Goal: Task Accomplishment & Management: Manage account settings

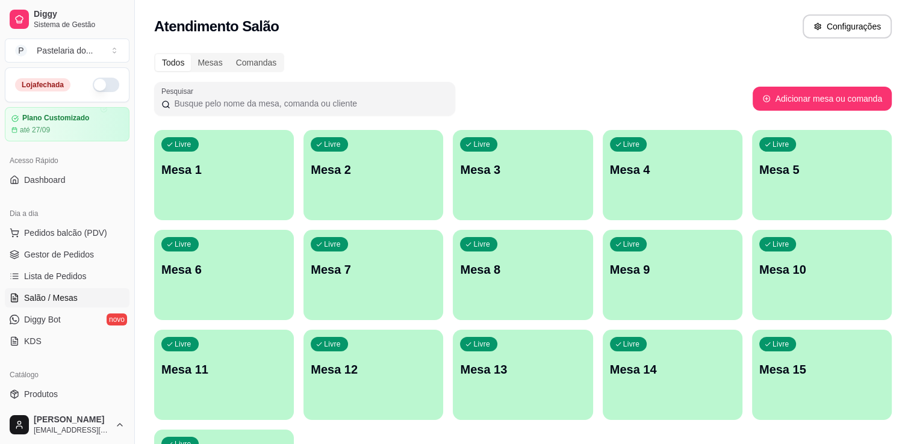
click at [94, 79] on button "button" at bounding box center [106, 85] width 27 height 14
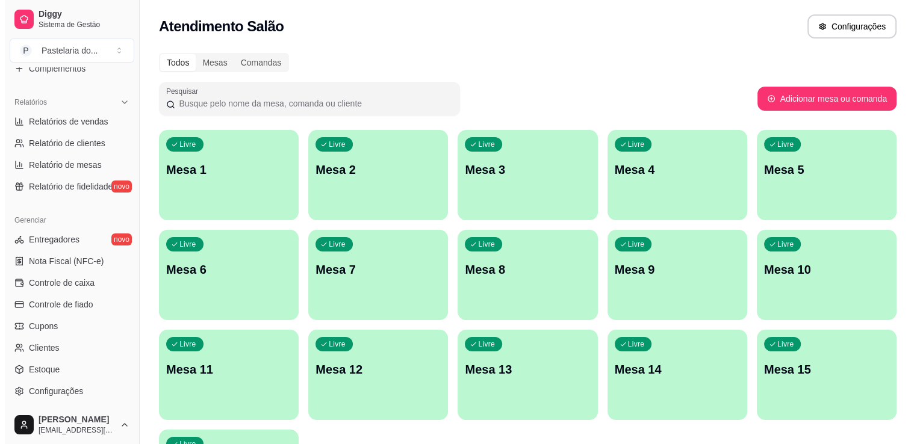
scroll to position [361, 0]
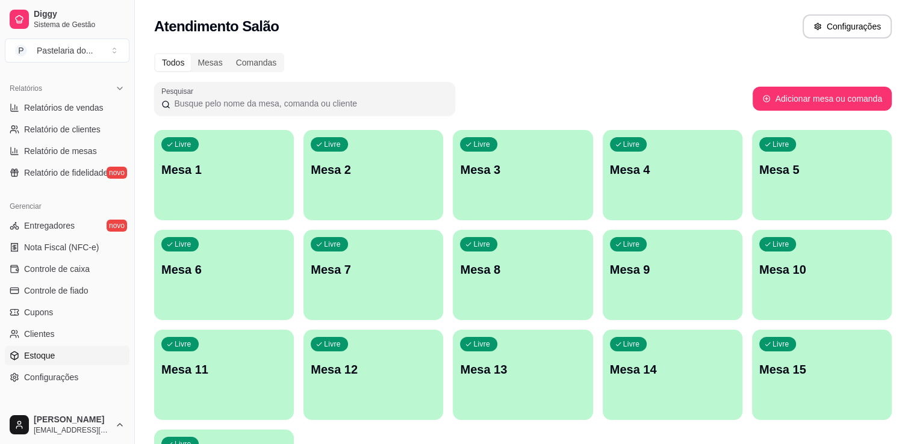
click at [50, 360] on span "Estoque" at bounding box center [39, 356] width 31 height 12
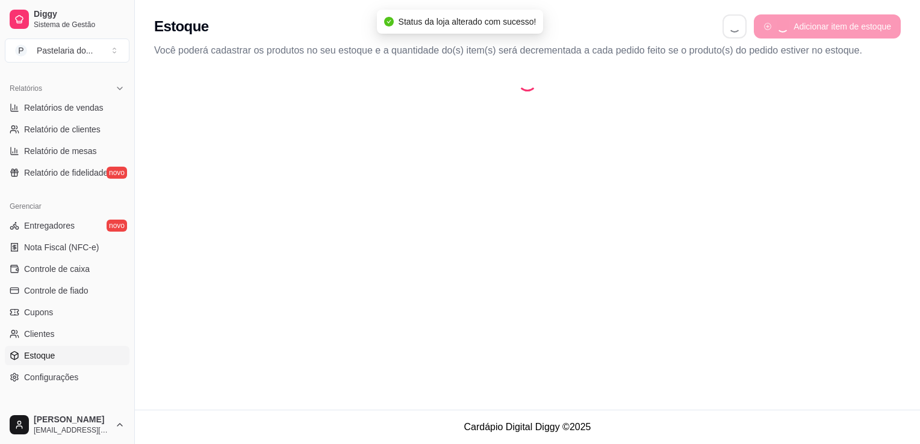
select select "QUANTITY_ORDER"
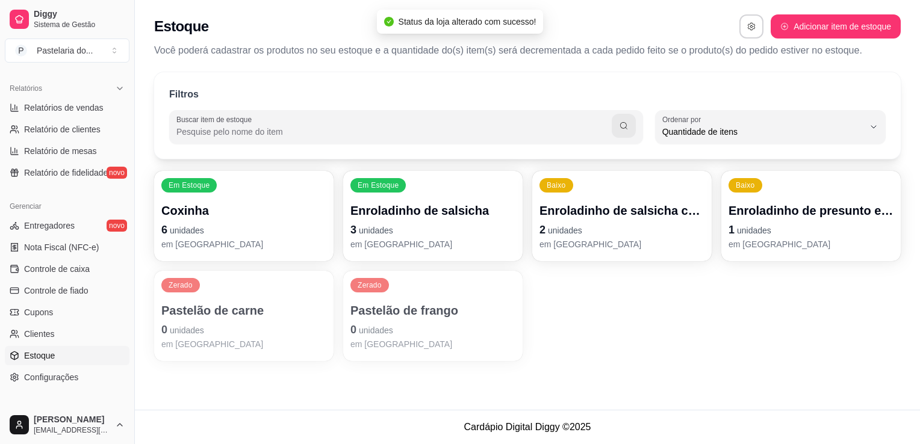
scroll to position [11, 0]
click at [258, 211] on p "Coxinha" at bounding box center [243, 210] width 165 height 17
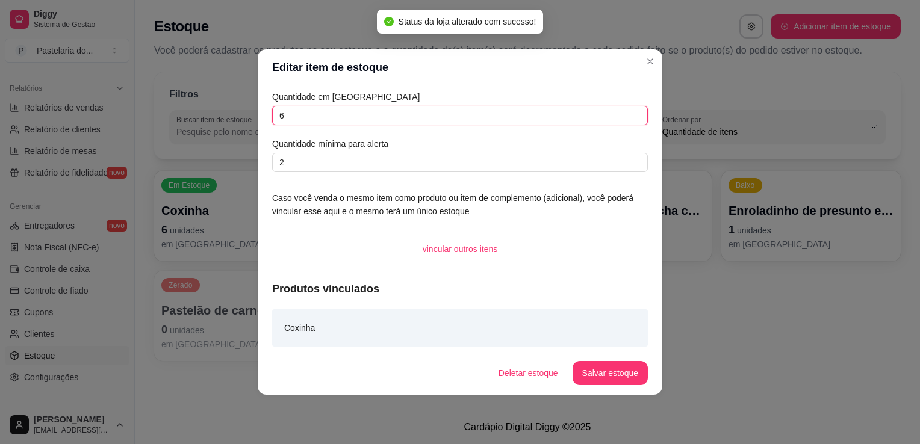
click at [389, 123] on input "6" at bounding box center [460, 115] width 376 height 19
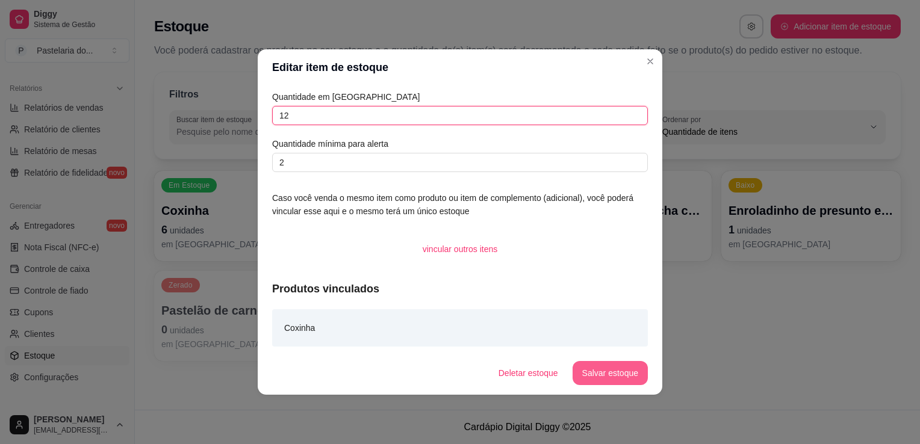
type input "12"
click at [623, 380] on button "Salvar estoque" at bounding box center [610, 373] width 75 height 24
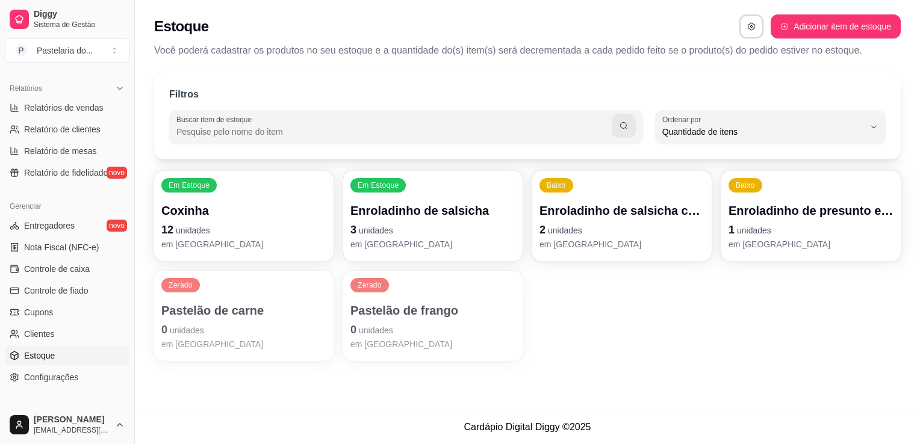
click at [413, 230] on p "3 unidades" at bounding box center [433, 230] width 165 height 17
click at [569, 220] on div "Enroladinho de salsicha com queijo 2 unidades em [GEOGRAPHIC_DATA]" at bounding box center [622, 226] width 160 height 47
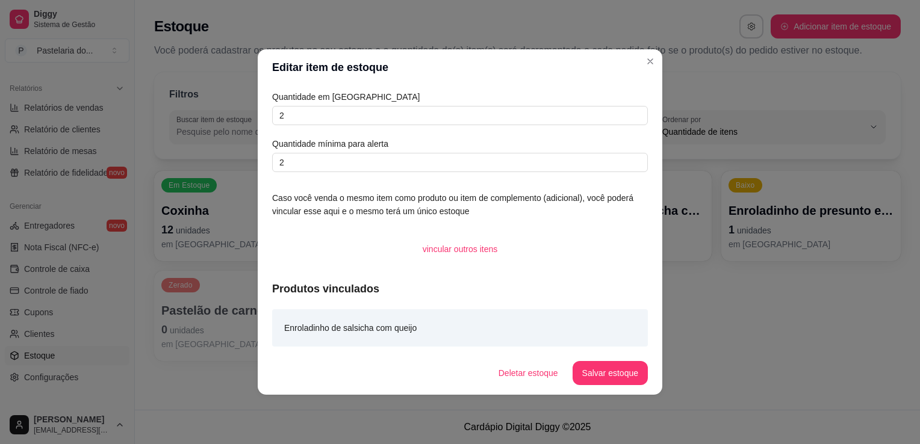
click at [514, 127] on div "Quantidade em estoque 2 Quantidade mínima para alerta 2" at bounding box center [460, 131] width 376 height 82
click at [520, 119] on input "2" at bounding box center [460, 115] width 376 height 19
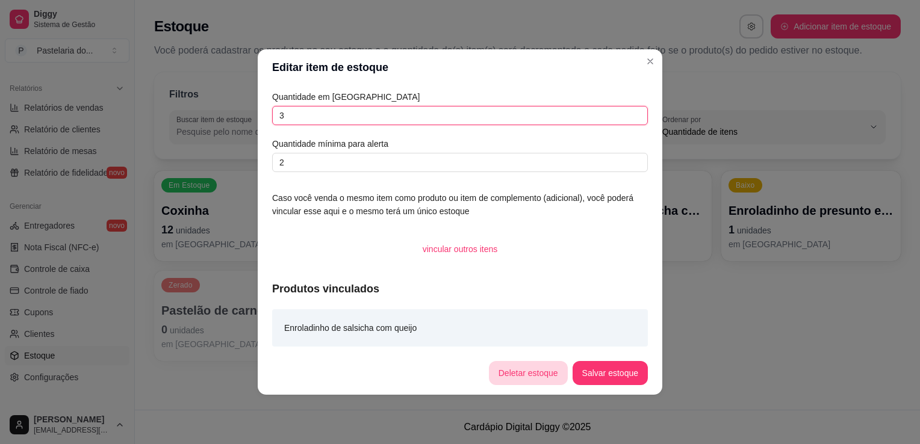
type input "3"
click at [593, 372] on button "Salvar estoque" at bounding box center [610, 373] width 75 height 24
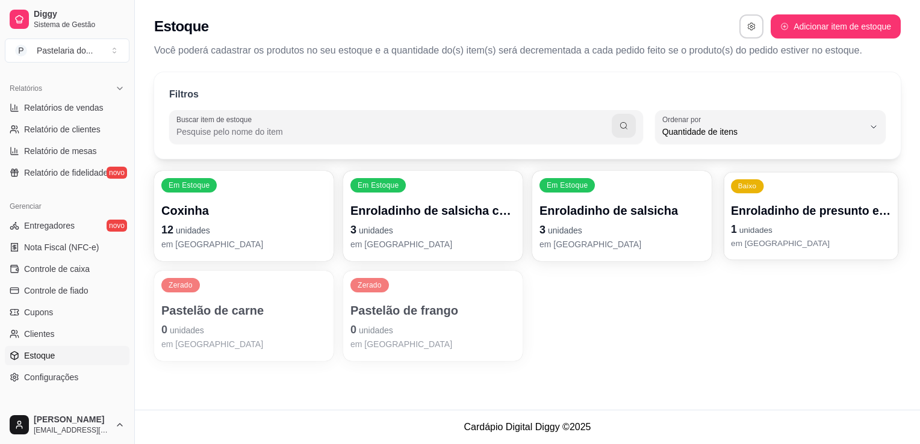
click at [819, 227] on p "1 unidades" at bounding box center [811, 230] width 160 height 16
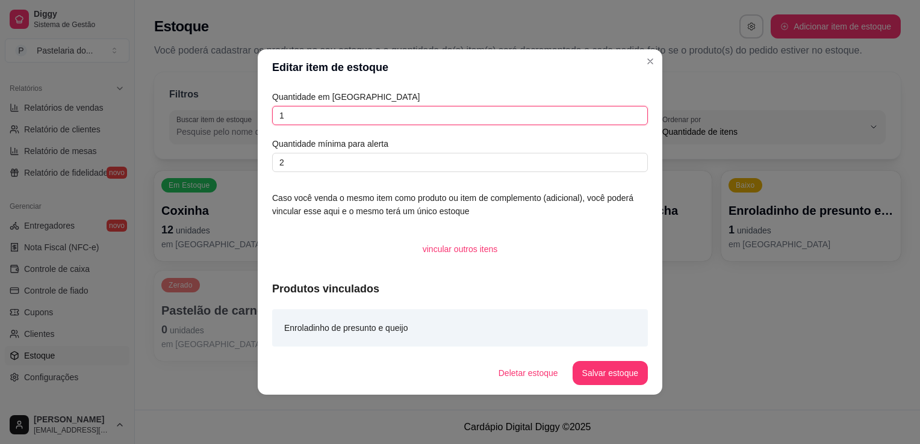
click at [462, 123] on input "1" at bounding box center [460, 115] width 376 height 19
type input "12"
click at [612, 362] on button "Salvar estoque" at bounding box center [610, 373] width 75 height 24
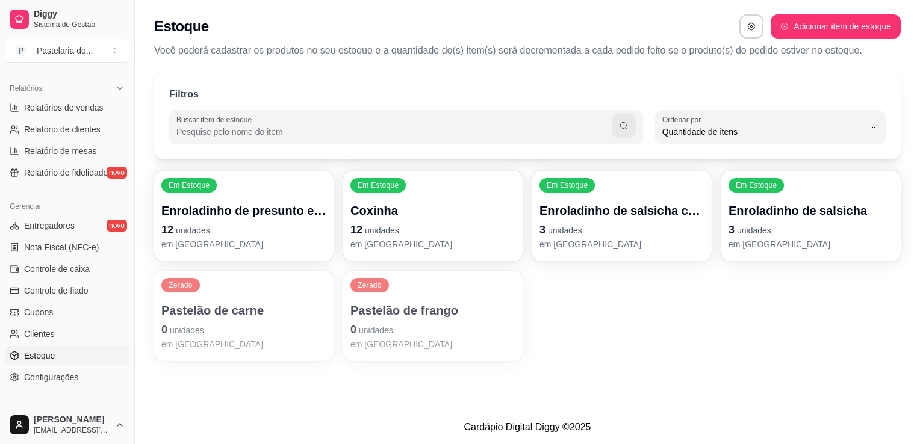
click at [234, 310] on p "Pastelão de carne" at bounding box center [243, 310] width 165 height 17
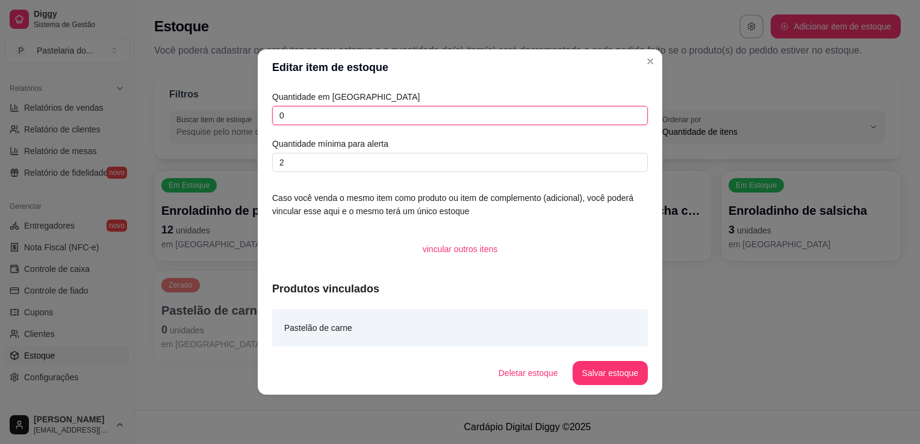
click at [340, 119] on input "0" at bounding box center [460, 115] width 376 height 19
type input "6"
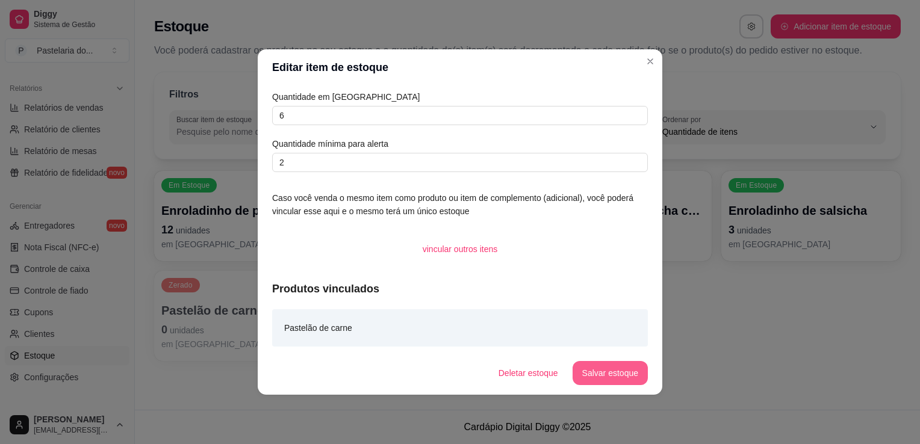
click at [625, 372] on button "Salvar estoque" at bounding box center [610, 373] width 75 height 24
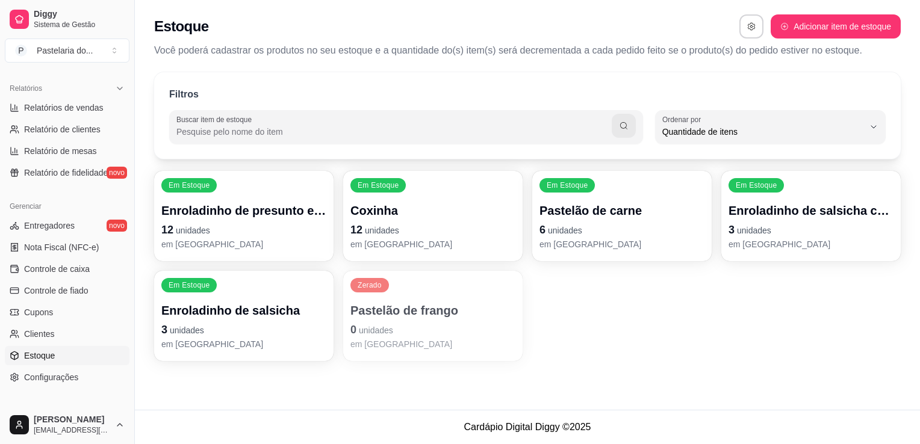
click at [429, 328] on p "0 unidades" at bounding box center [433, 330] width 165 height 17
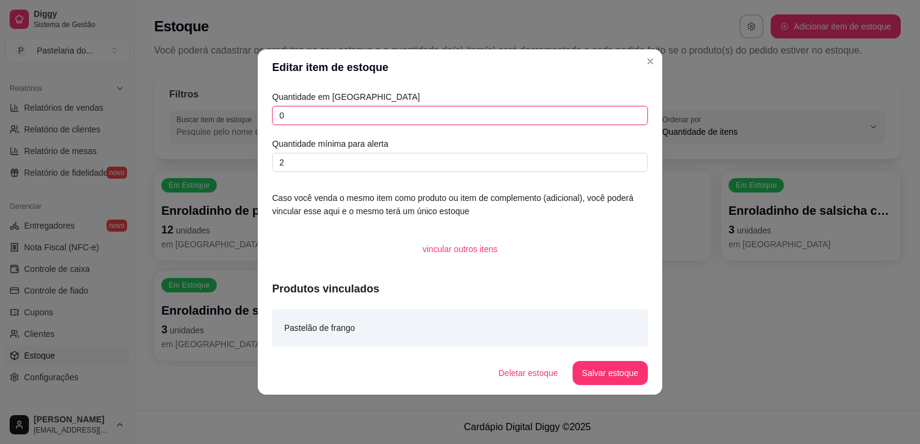
click at [410, 119] on input "0" at bounding box center [460, 115] width 376 height 19
type input "6"
click at [620, 376] on button "Salvar estoque" at bounding box center [610, 373] width 75 height 24
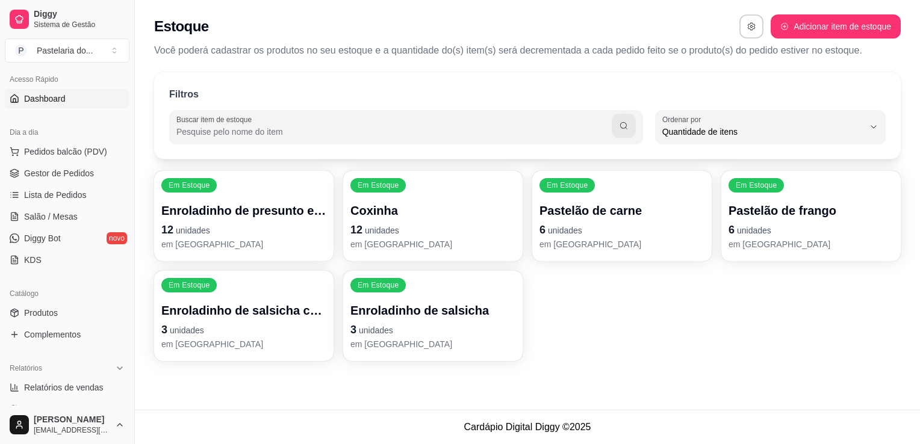
scroll to position [0, 0]
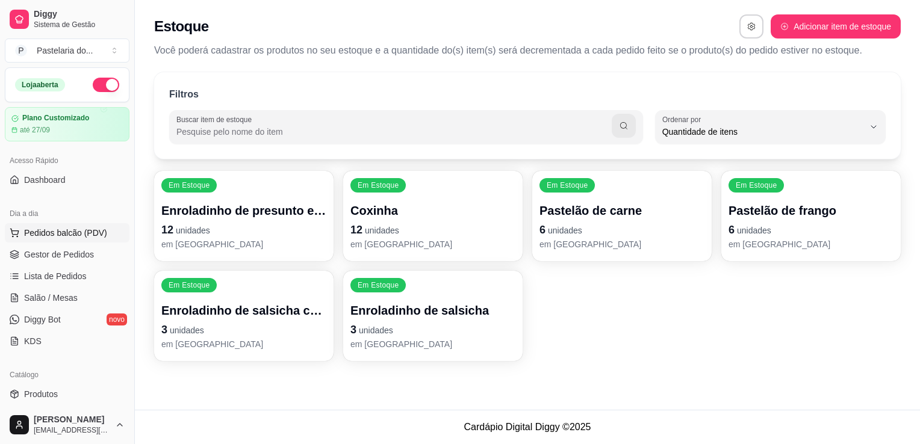
click at [65, 233] on span "Pedidos balcão (PDV)" at bounding box center [65, 233] width 83 height 12
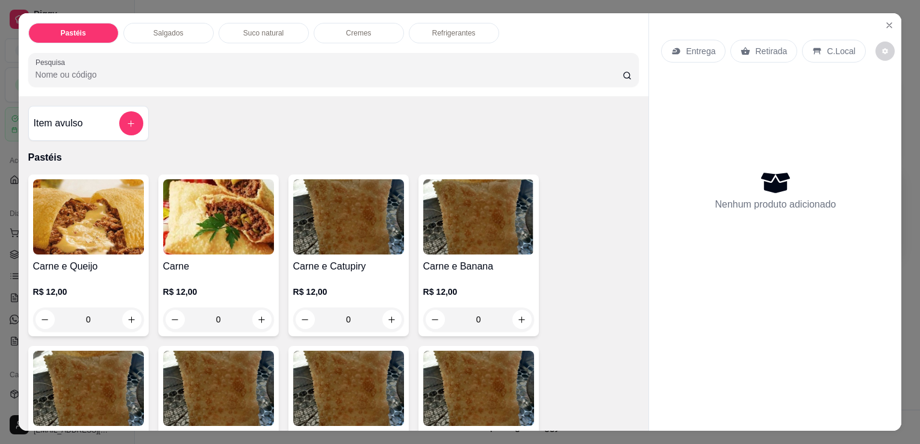
click at [114, 291] on p "R$ 12,00" at bounding box center [88, 292] width 111 height 12
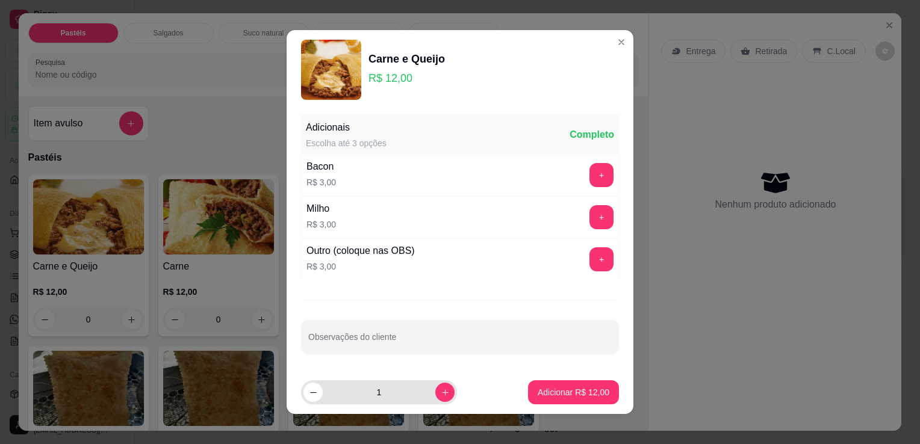
click at [419, 392] on input "1" at bounding box center [379, 393] width 113 height 24
click at [442, 392] on icon "increase-product-quantity" at bounding box center [445, 393] width 6 height 6
click at [442, 392] on icon "increase-product-quantity" at bounding box center [445, 393] width 7 height 7
type input "4"
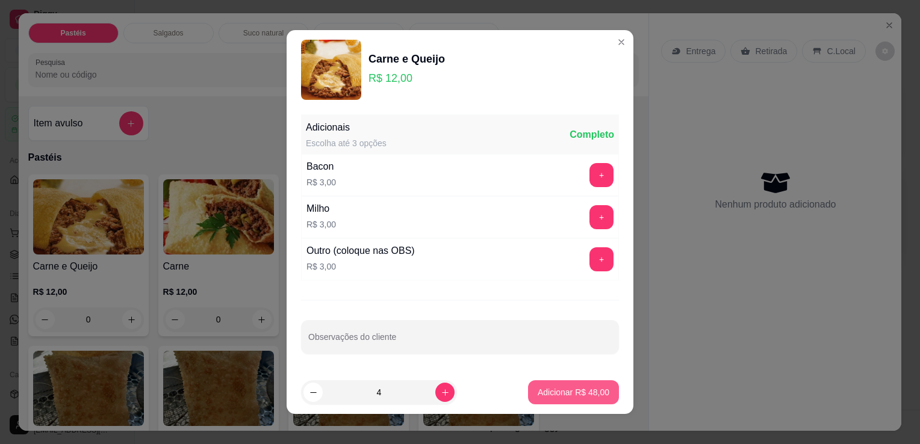
click at [538, 395] on p "Adicionar R$ 48,00" at bounding box center [574, 393] width 72 height 12
type input "4"
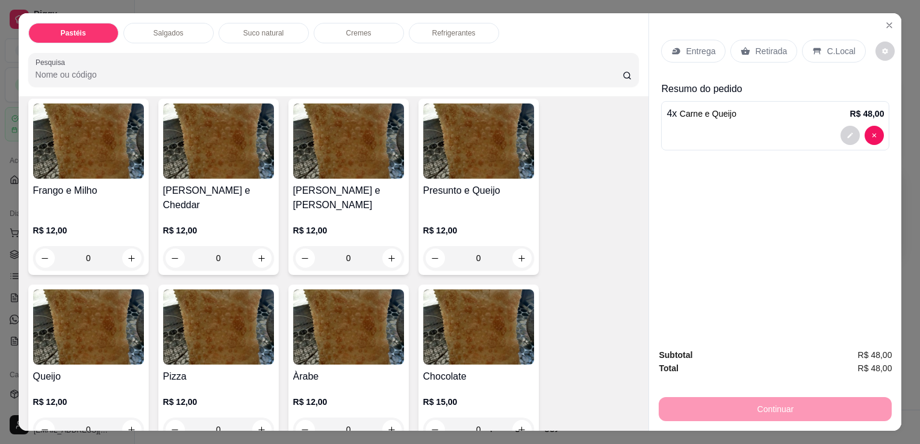
scroll to position [663, 0]
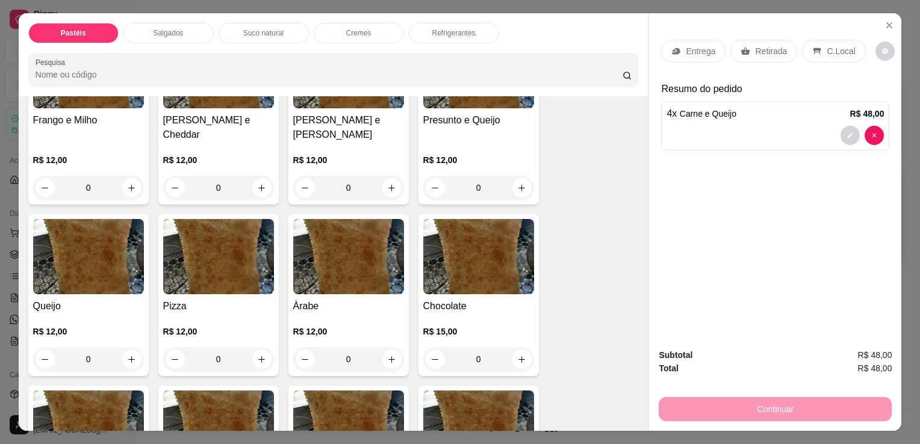
click at [125, 348] on div "0" at bounding box center [88, 360] width 111 height 24
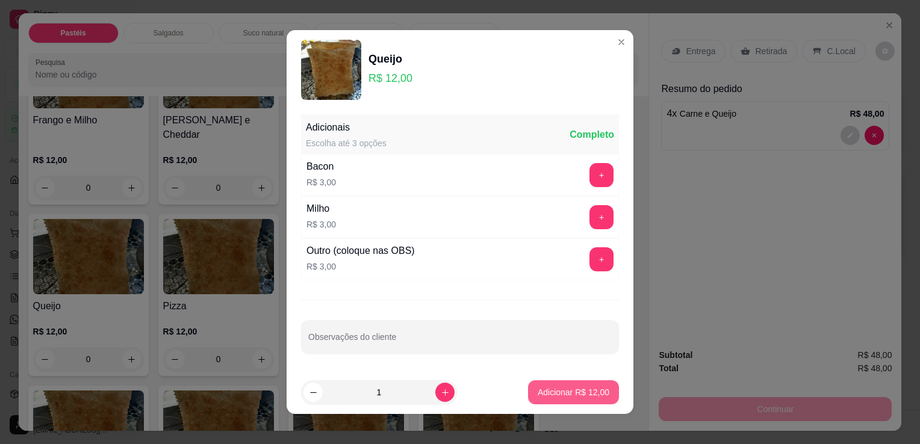
click at [553, 389] on p "Adicionar R$ 12,00" at bounding box center [574, 393] width 72 height 12
type input "1"
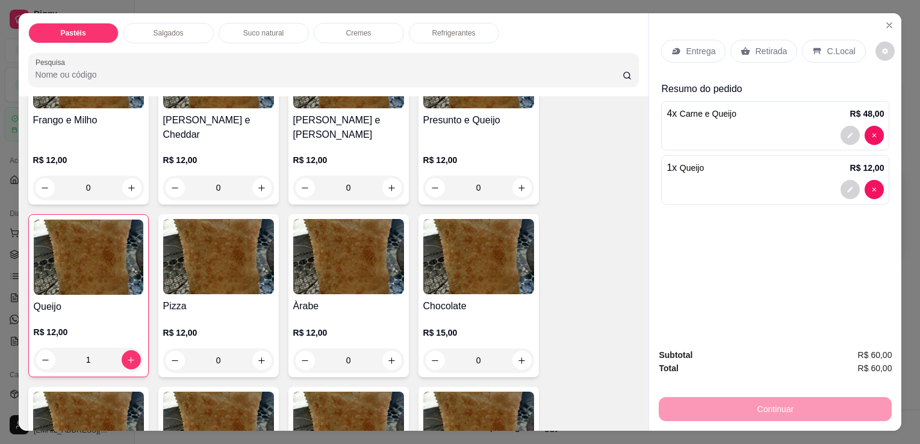
click at [391, 349] on div "0" at bounding box center [348, 361] width 111 height 24
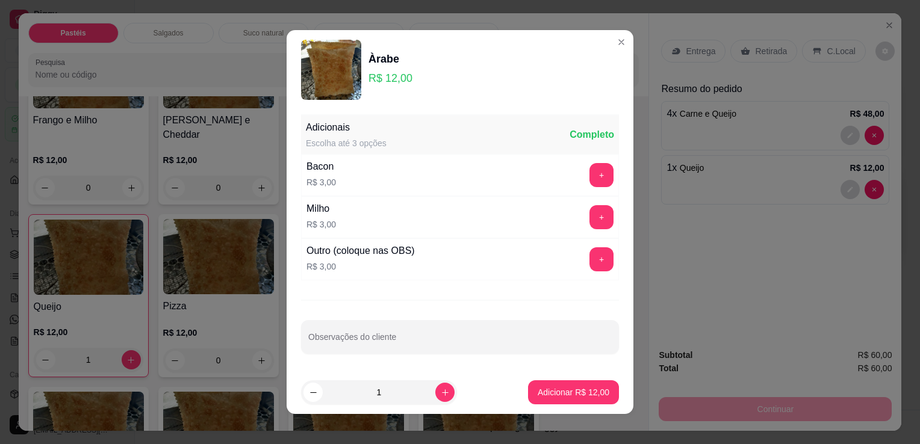
click at [584, 400] on button "Adicionar R$ 12,00" at bounding box center [573, 393] width 91 height 24
type input "1"
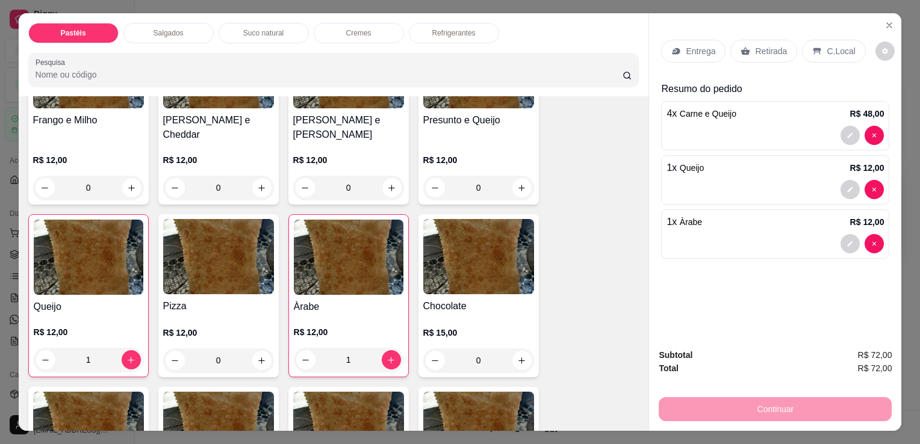
click at [781, 42] on div "Retirada" at bounding box center [764, 51] width 67 height 23
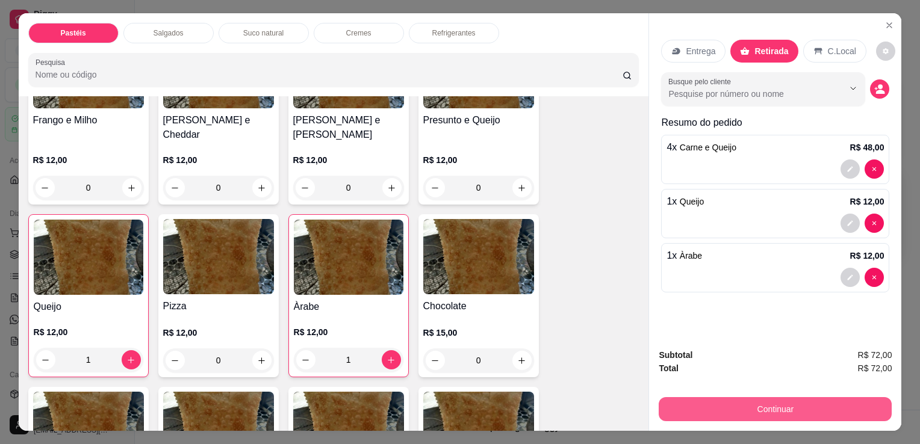
click at [750, 401] on button "Continuar" at bounding box center [775, 410] width 233 height 24
click at [769, 416] on button "Continuar" at bounding box center [775, 410] width 233 height 24
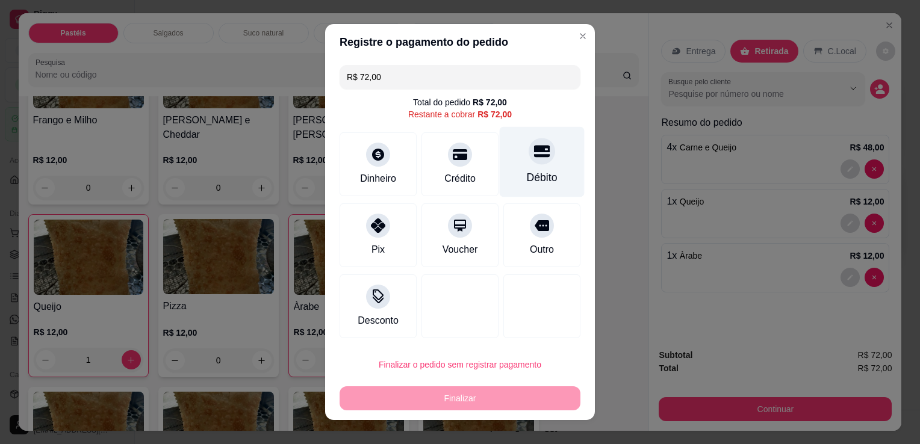
click at [527, 175] on div "Débito" at bounding box center [542, 178] width 31 height 16
type input "R$ 0,00"
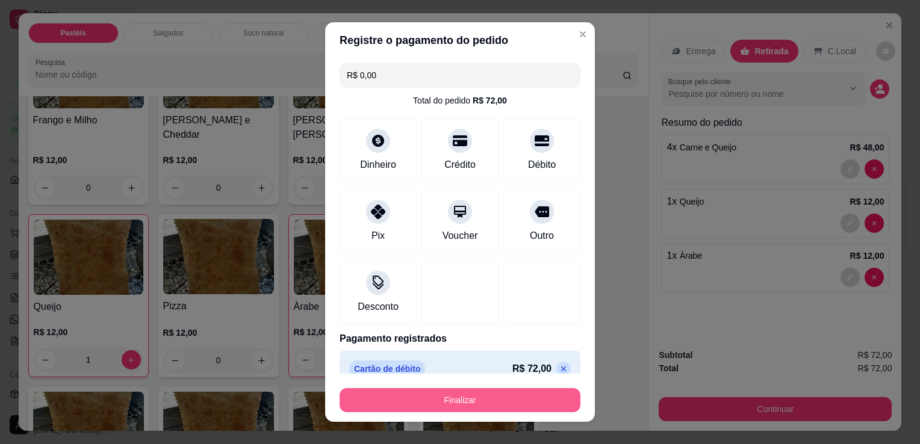
click at [490, 396] on button "Finalizar" at bounding box center [460, 400] width 241 height 24
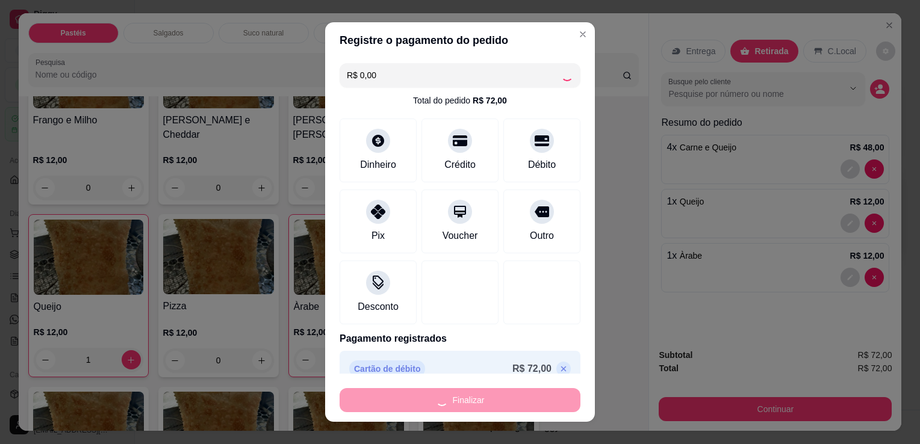
type input "0"
type input "-R$ 72,00"
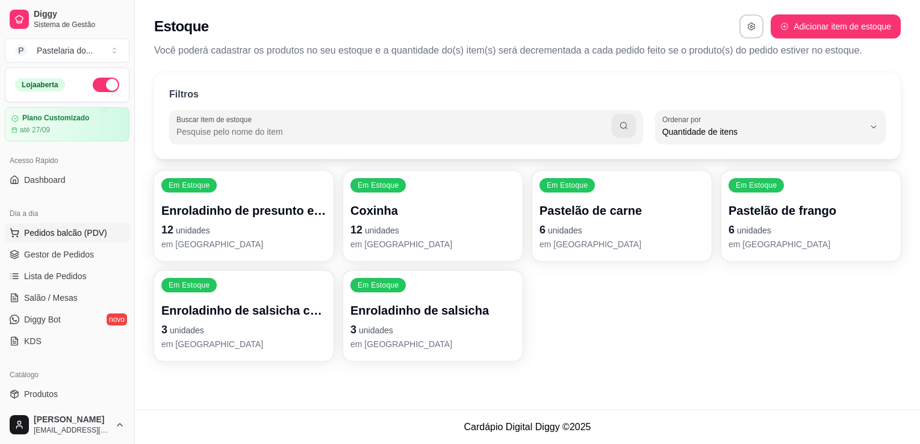
click at [70, 230] on span "Pedidos balcão (PDV)" at bounding box center [65, 233] width 83 height 12
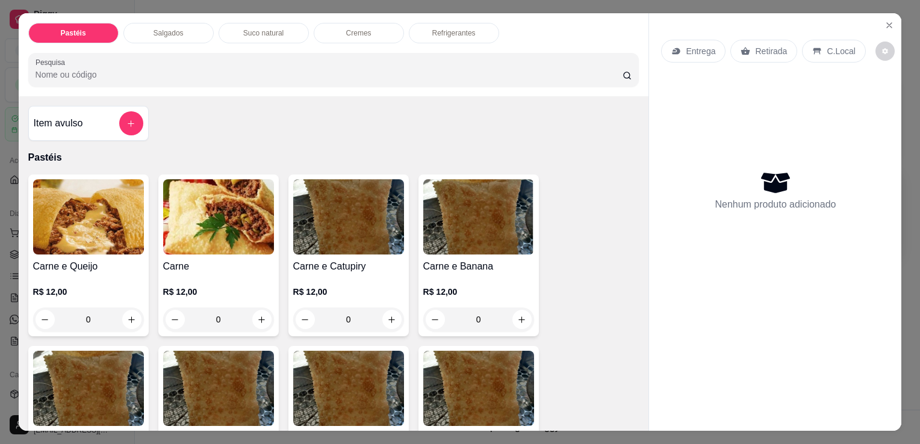
click at [469, 23] on div "Refrigerantes" at bounding box center [454, 33] width 90 height 20
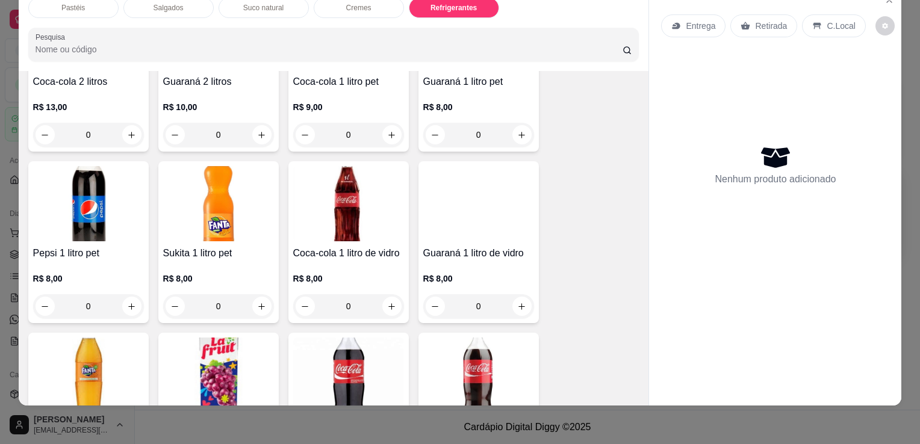
scroll to position [2843, 0]
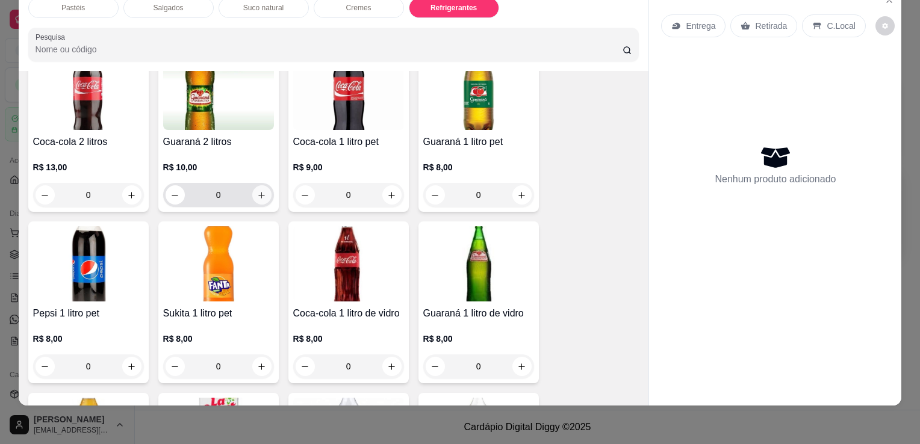
click at [258, 192] on icon "increase-product-quantity" at bounding box center [261, 195] width 7 height 7
type input "1"
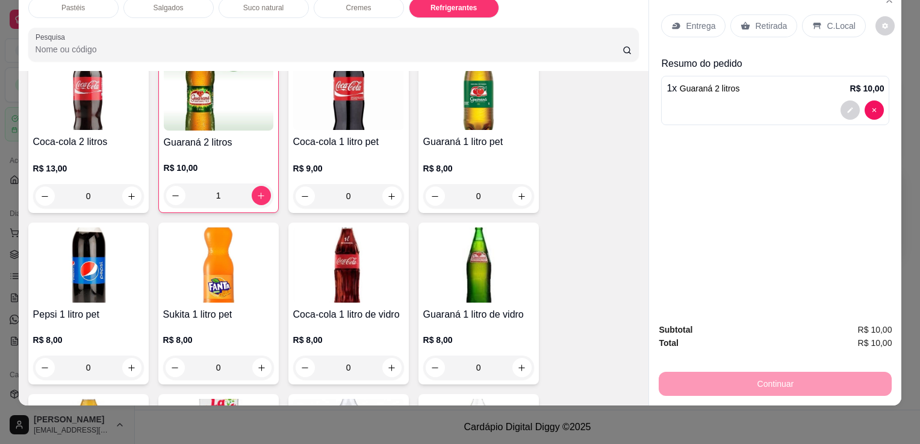
click at [758, 20] on p "Retirada" at bounding box center [771, 26] width 32 height 12
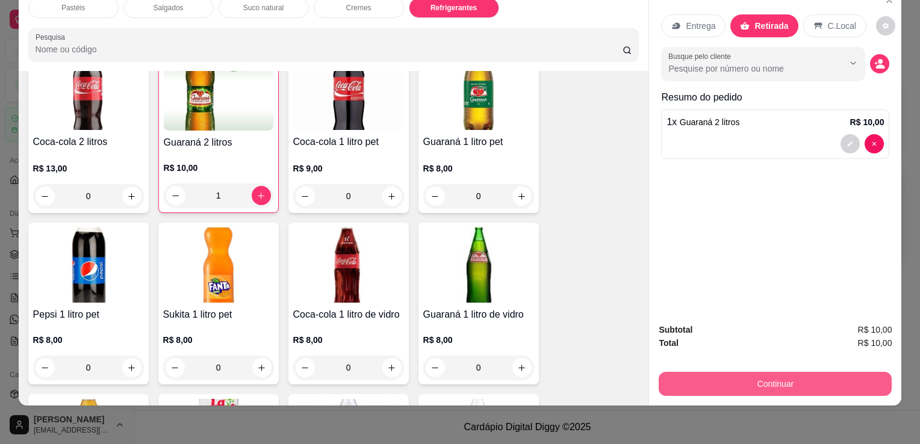
click at [669, 379] on button "Continuar" at bounding box center [775, 384] width 233 height 24
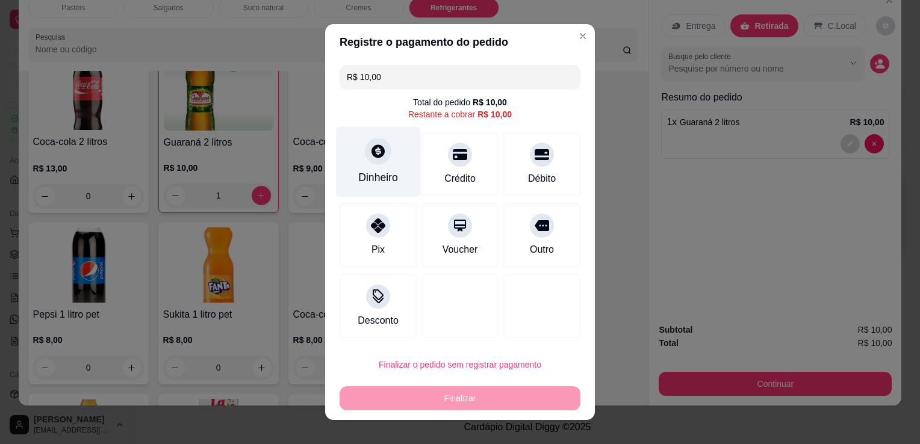
click at [353, 169] on div "Dinheiro" at bounding box center [378, 162] width 85 height 70
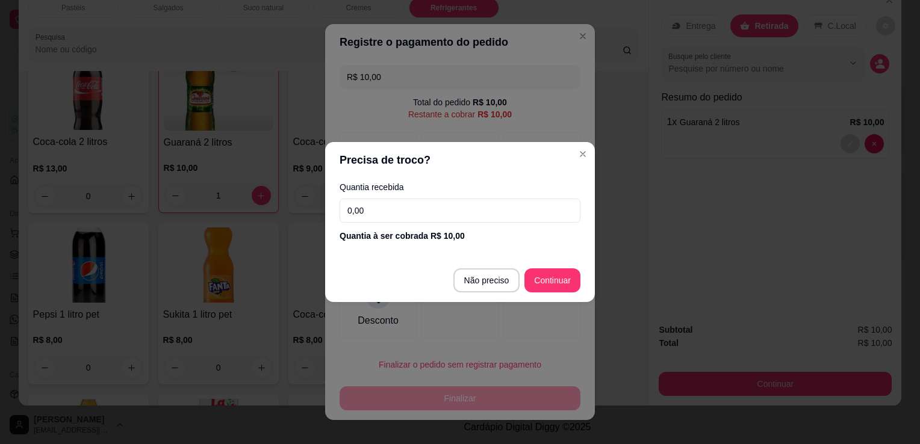
click at [379, 217] on input "0,00" at bounding box center [460, 211] width 241 height 24
type input "10,00"
type input "R$ 0,00"
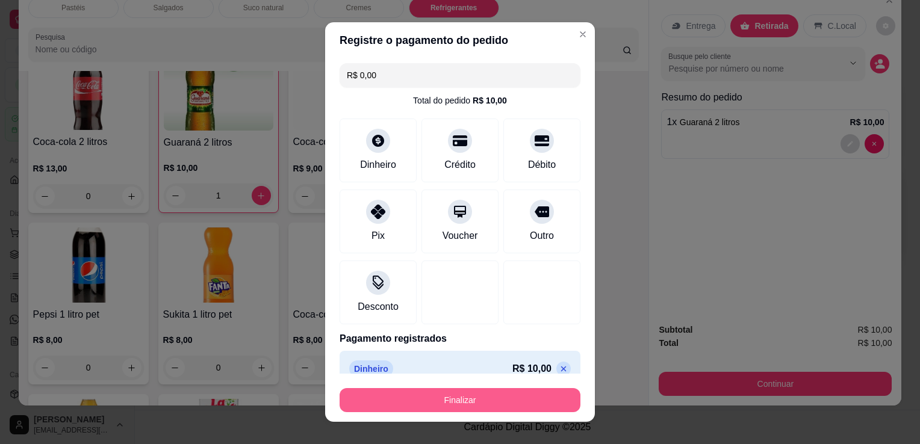
click at [429, 402] on button "Finalizar" at bounding box center [460, 400] width 241 height 24
click at [429, 402] on div "Finalizar" at bounding box center [460, 400] width 241 height 24
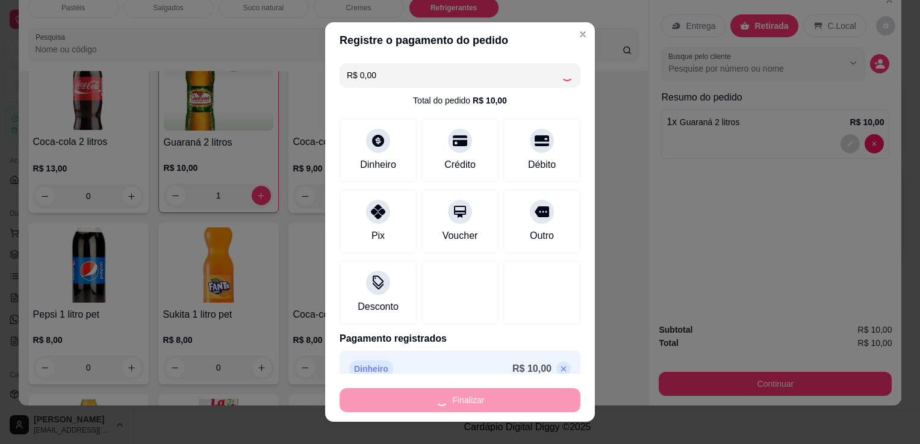
type input "0"
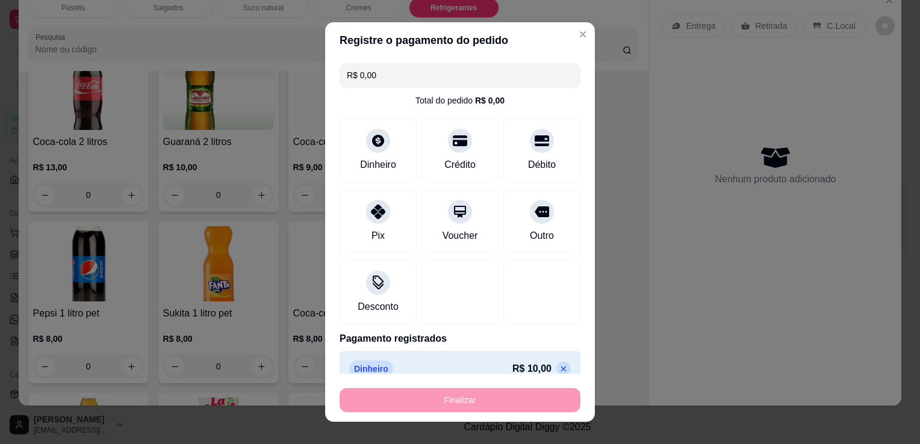
type input "-R$ 10,00"
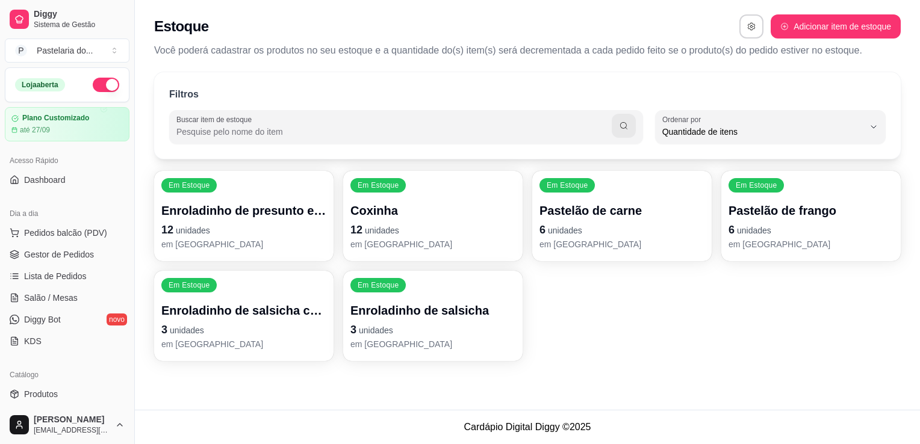
click at [345, 328] on div "Em Estoque Enroladinho de salsicha 3 unidades em [GEOGRAPHIC_DATA]" at bounding box center [432, 316] width 179 height 90
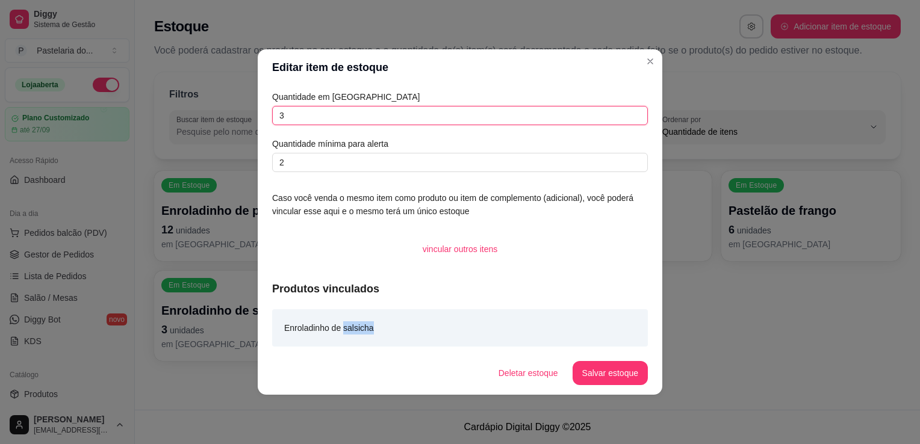
click at [308, 119] on input "3" at bounding box center [460, 115] width 376 height 19
type input "4"
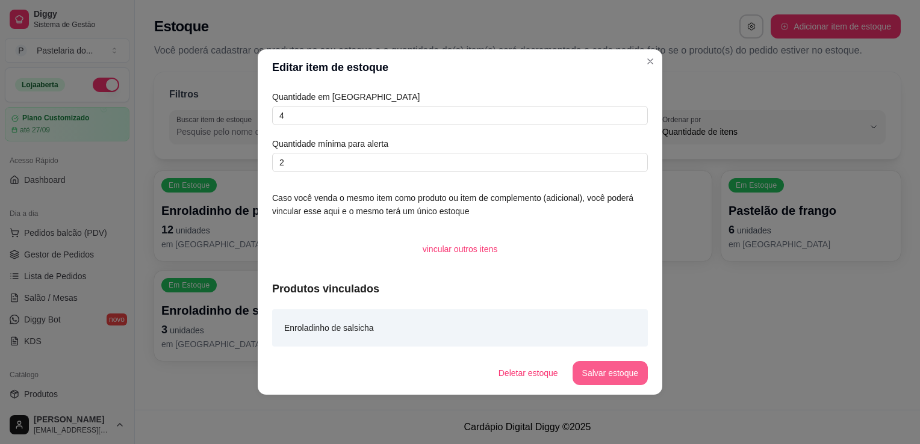
click at [587, 374] on button "Salvar estoque" at bounding box center [610, 373] width 75 height 24
